Goal: Feedback & Contribution: Submit feedback/report problem

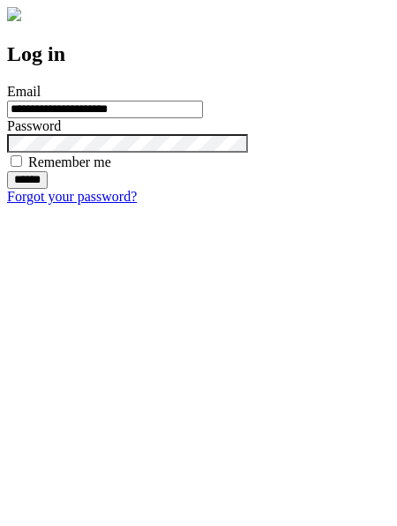
type input "**********"
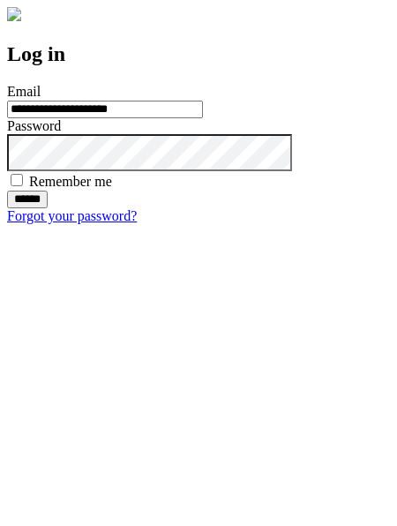
click at [48, 208] on input "******" at bounding box center [27, 199] width 41 height 18
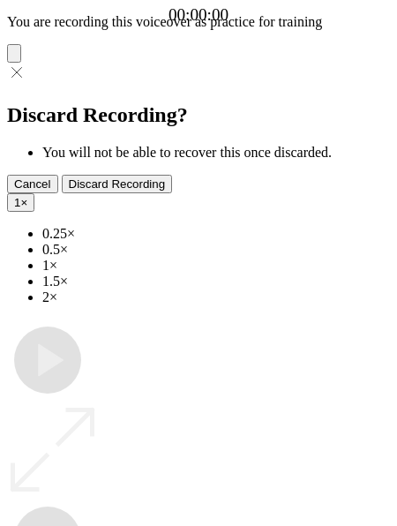
type input "**********"
